Goal: Use online tool/utility: Utilize a website feature to perform a specific function

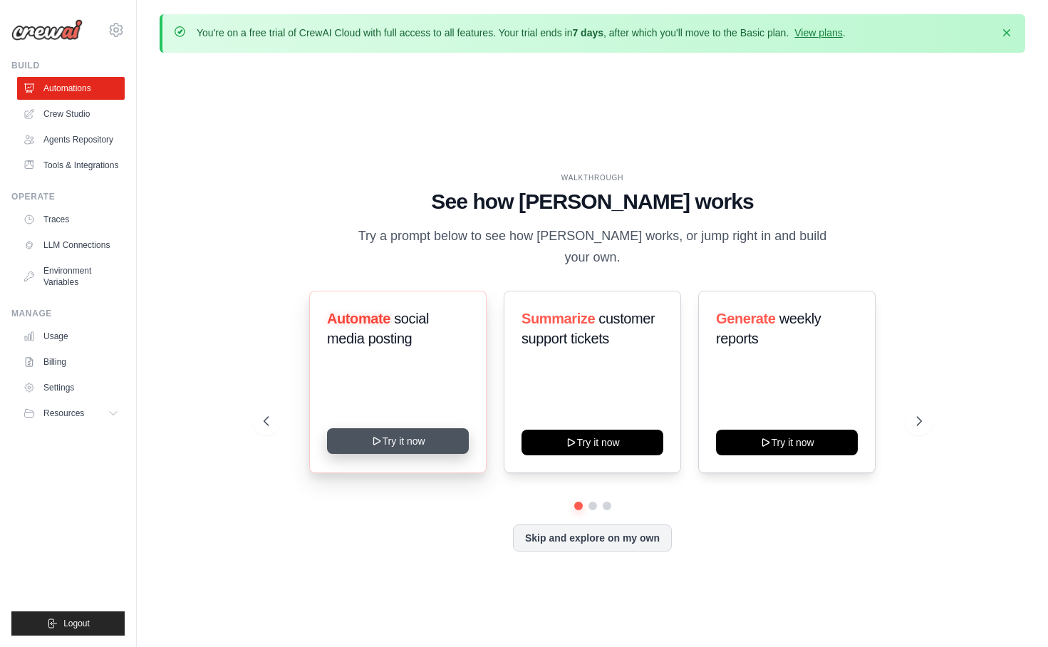
click at [396, 431] on button "Try it now" at bounding box center [398, 441] width 142 height 26
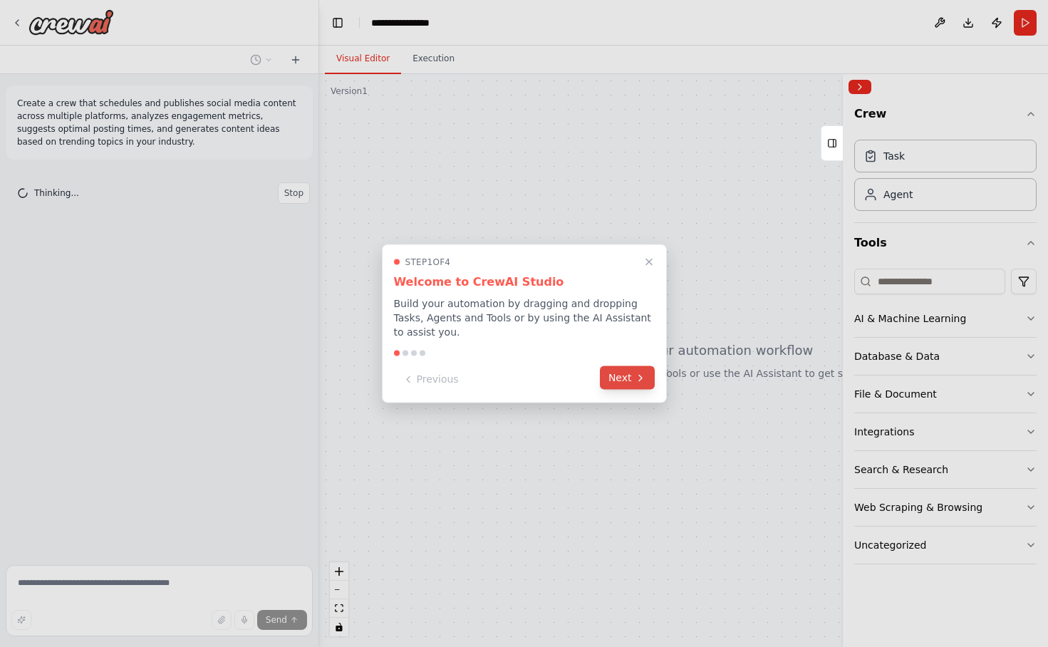
click at [614, 382] on button "Next" at bounding box center [627, 378] width 55 height 24
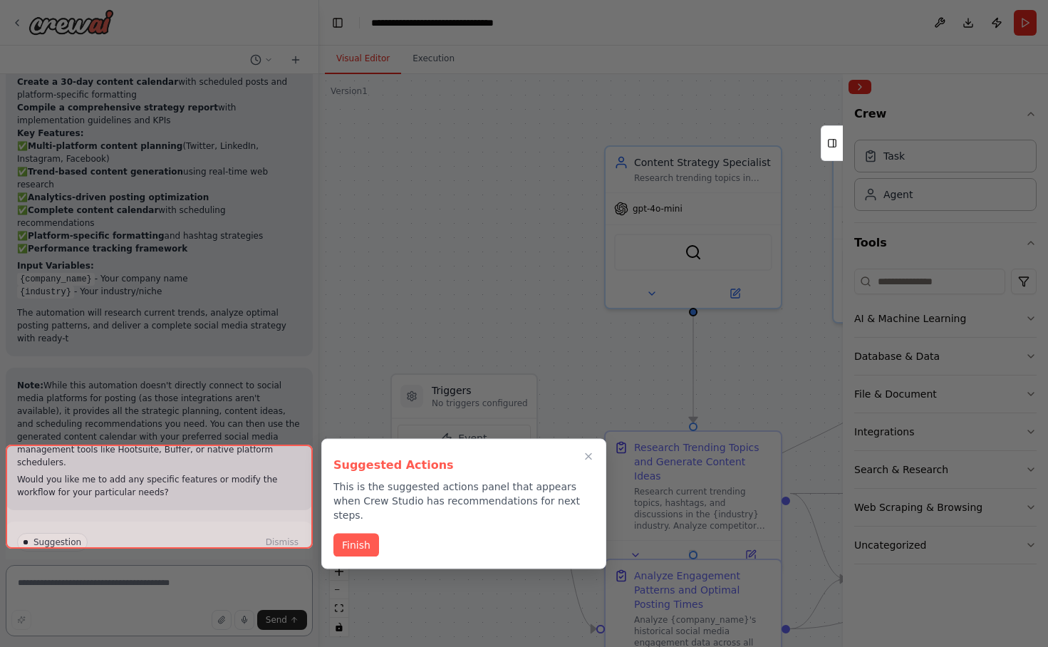
scroll to position [1425, 0]
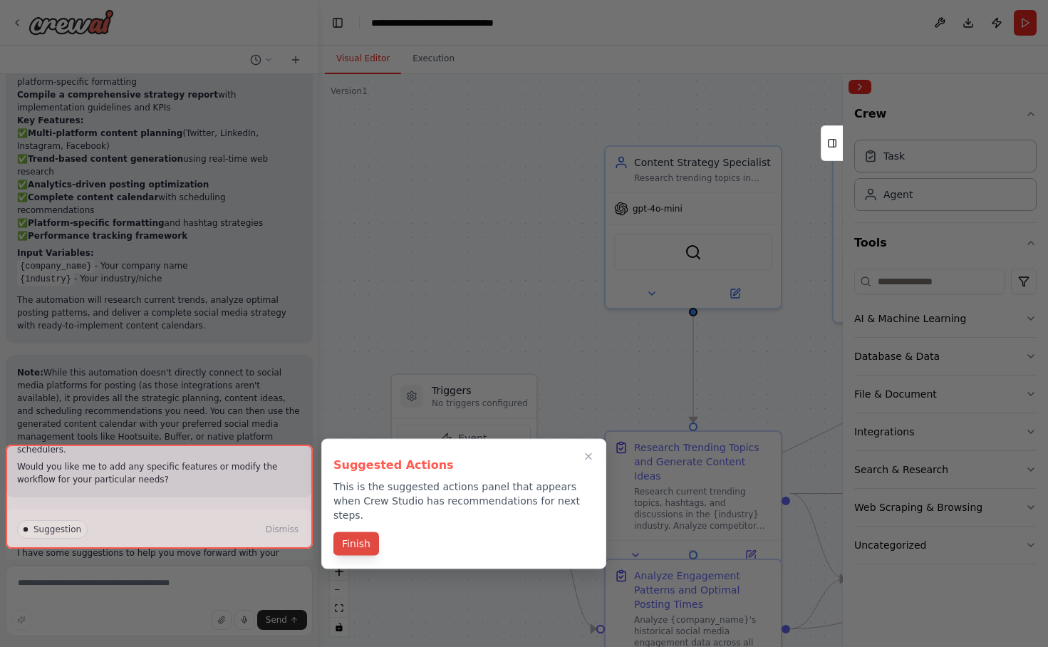
click at [361, 532] on button "Finish" at bounding box center [356, 544] width 46 height 24
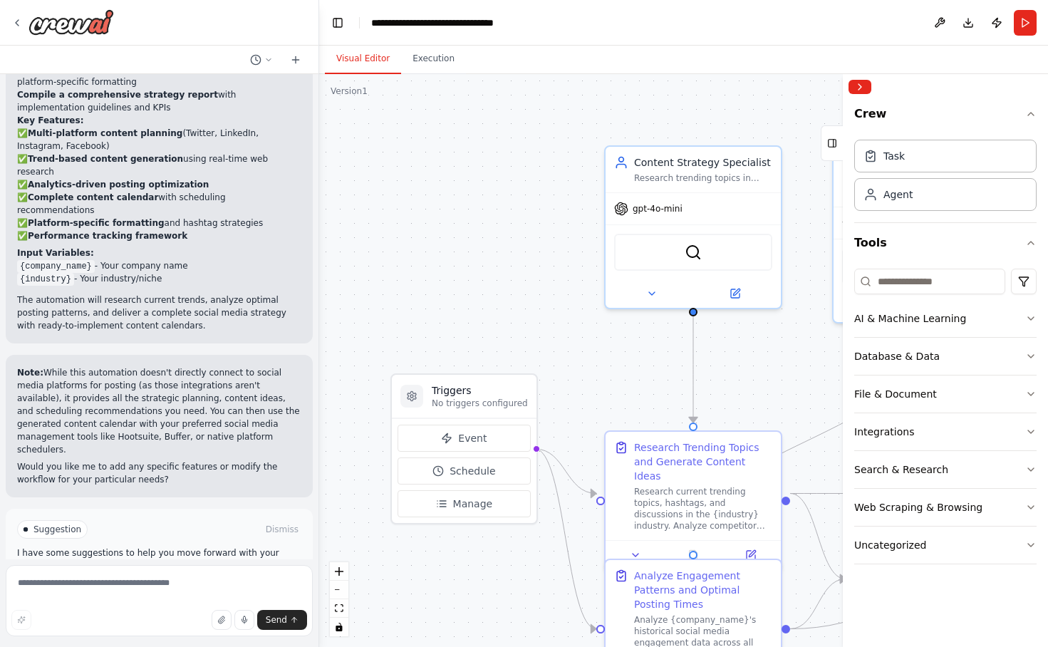
click at [161, 584] on span "Run Automation" at bounding box center [165, 589] width 69 height 11
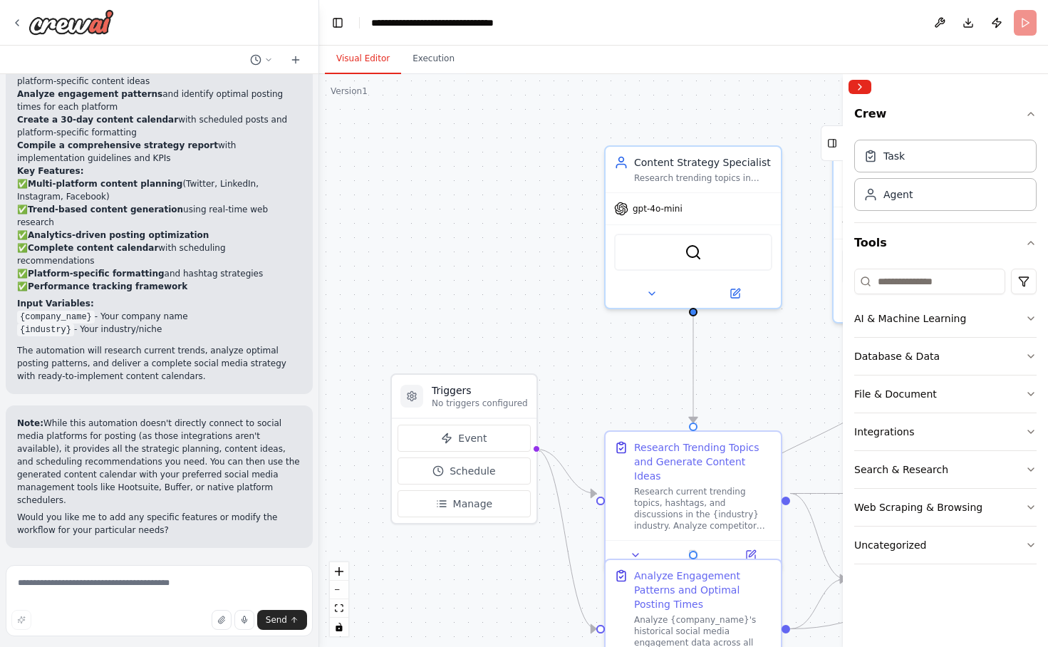
scroll to position [1309, 0]
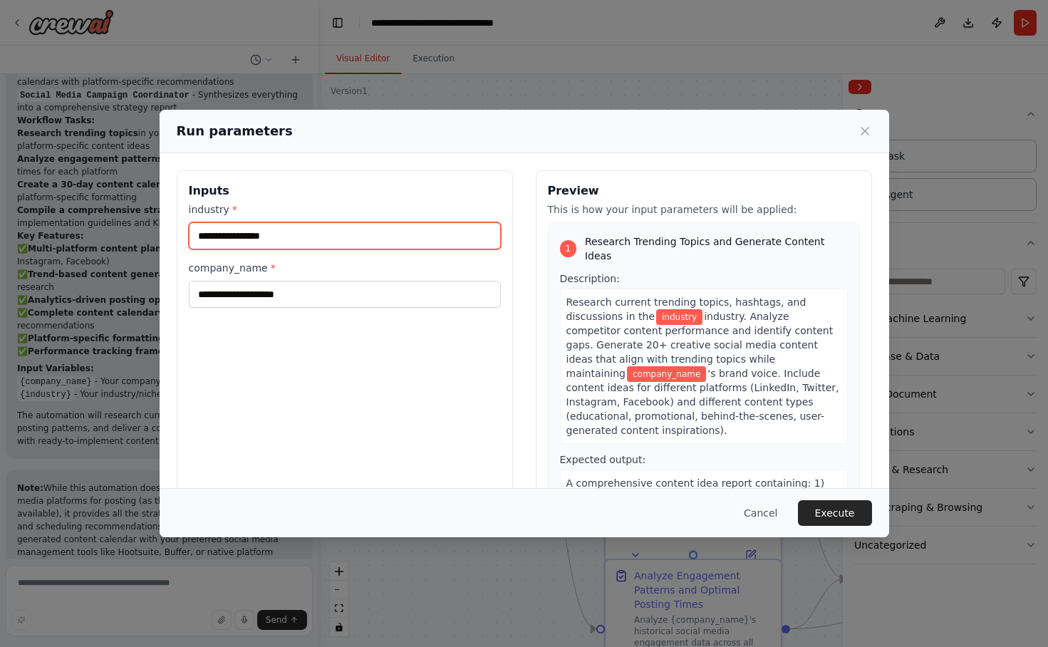
click at [341, 233] on input "industry *" at bounding box center [345, 235] width 312 height 27
type input "**"
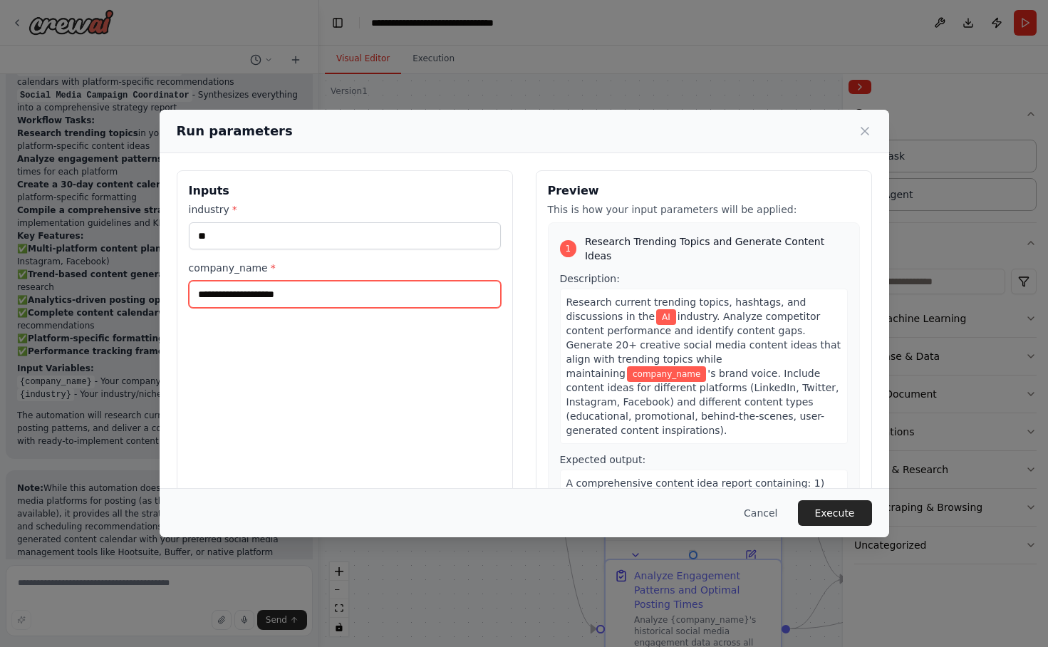
click at [312, 288] on input "company_name *" at bounding box center [345, 294] width 312 height 27
type input "*"
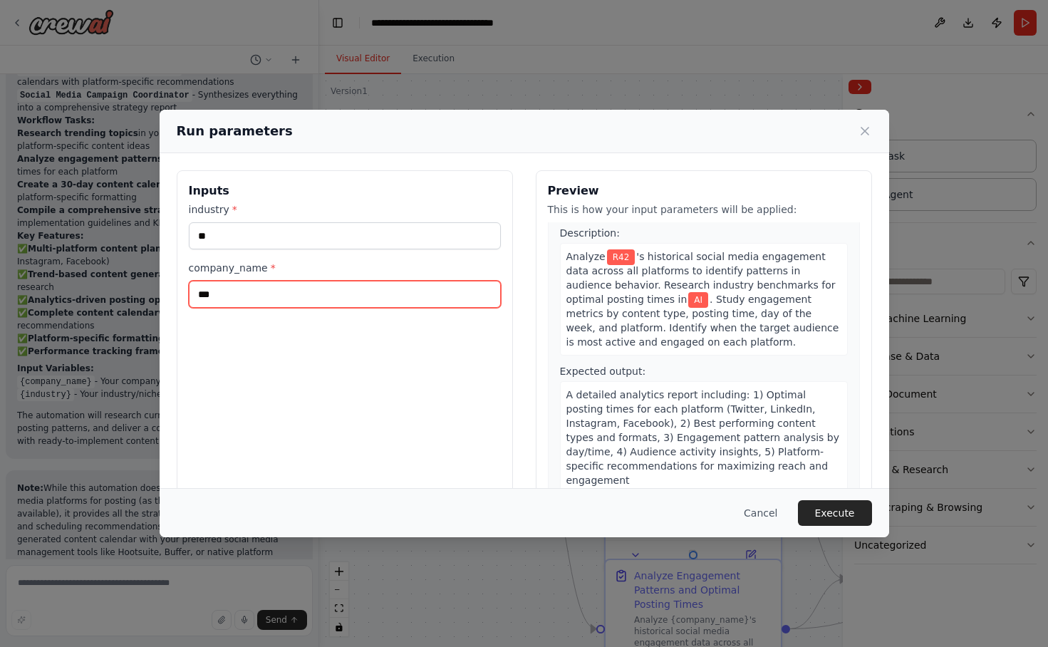
scroll to position [249, 0]
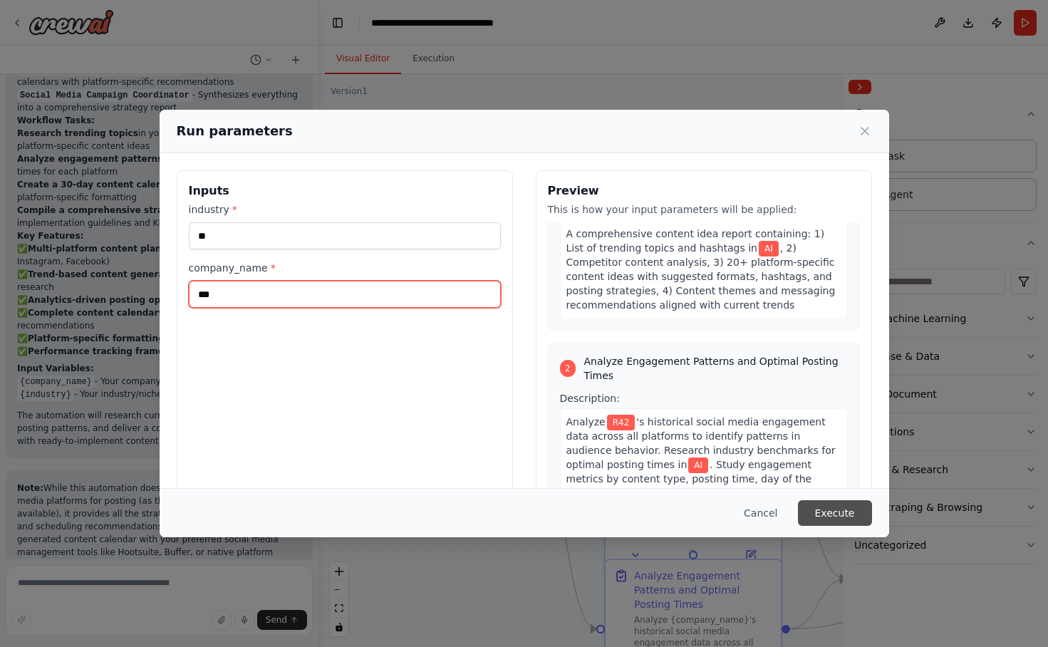
type input "***"
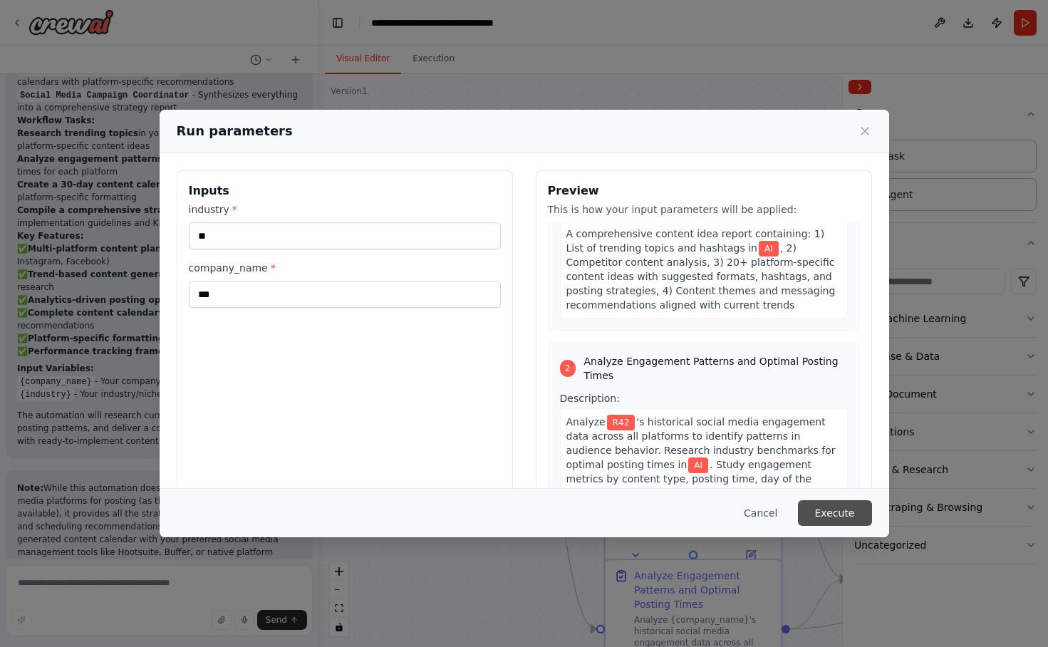
click at [833, 511] on button "Execute" at bounding box center [835, 513] width 74 height 26
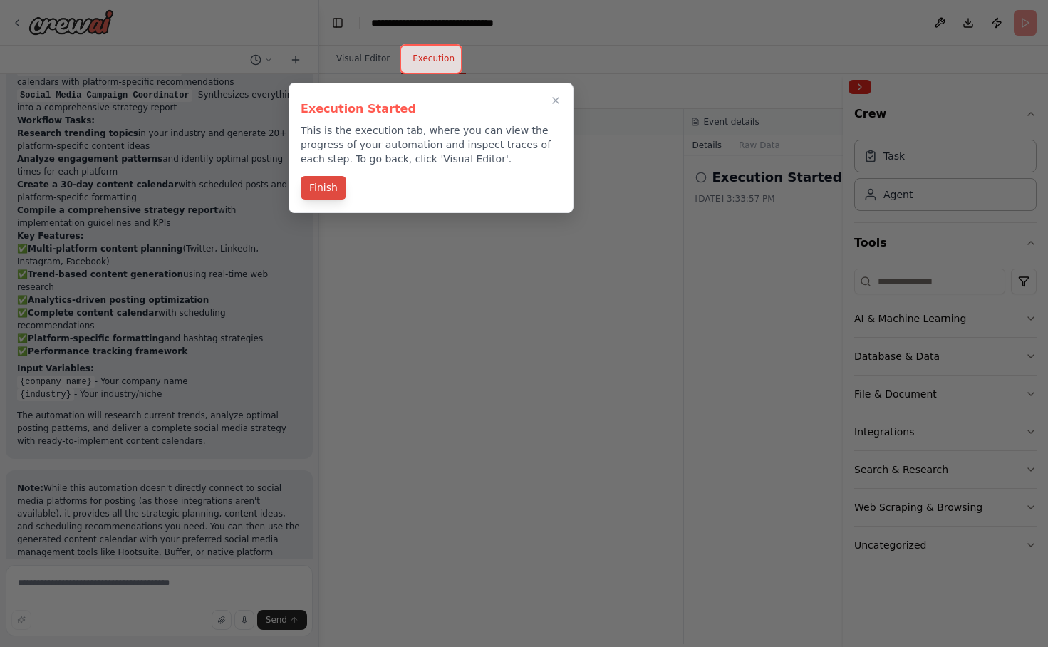
click at [331, 190] on button "Finish" at bounding box center [324, 188] width 46 height 24
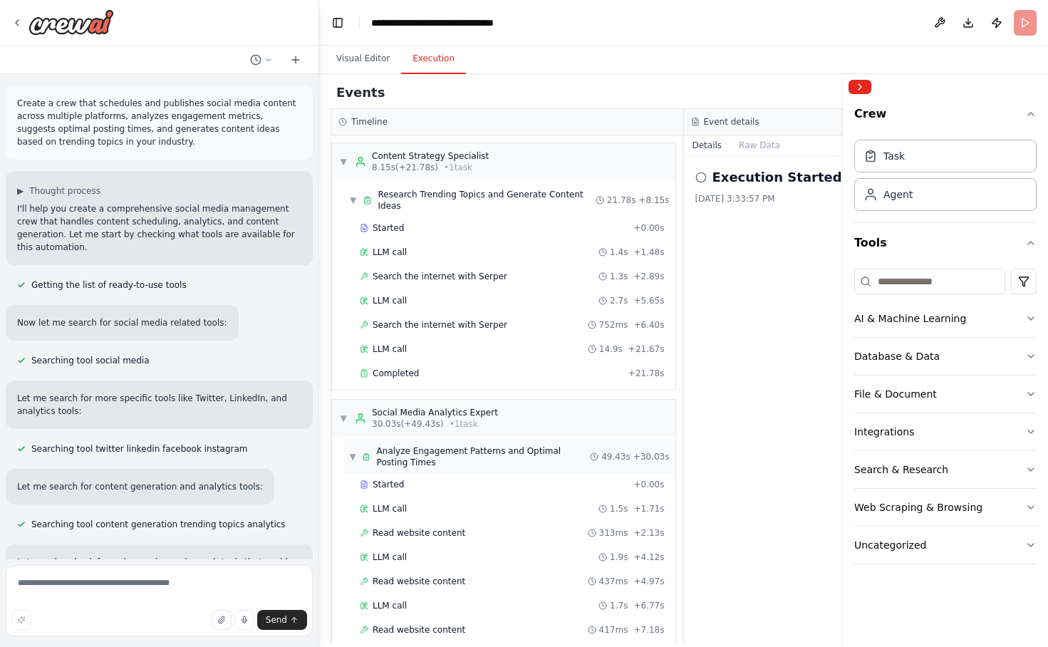
scroll to position [0, 0]
click at [1027, 502] on icon "button" at bounding box center [1030, 507] width 11 height 11
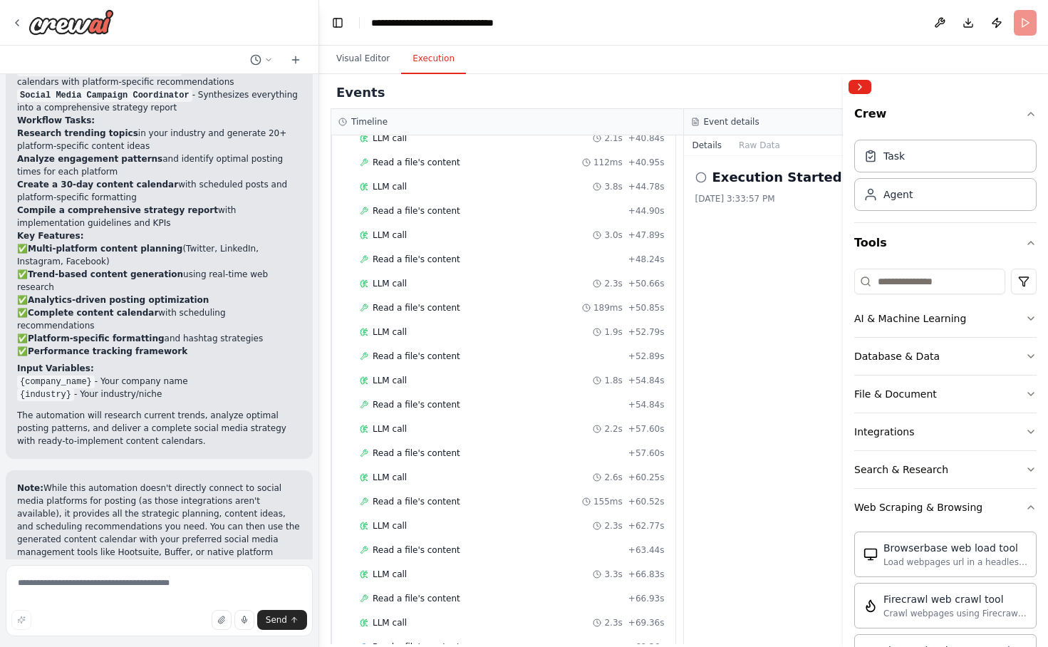
scroll to position [1851, 0]
